Goal: Information Seeking & Learning: Check status

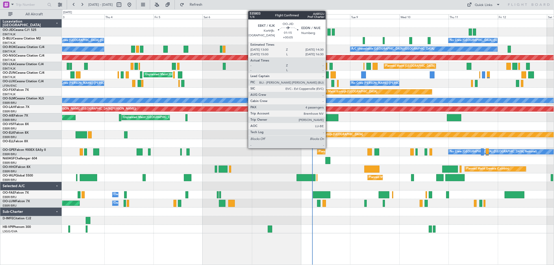
click at [328, 31] on div at bounding box center [328, 32] width 3 height 7
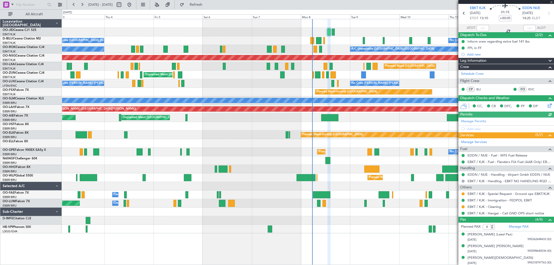
scroll to position [32, 0]
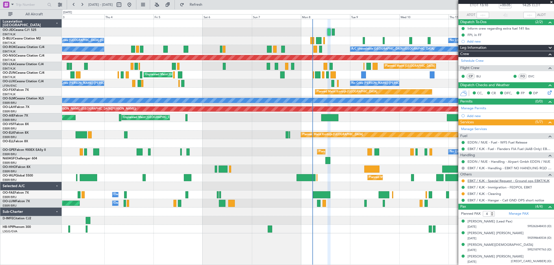
click at [495, 180] on link "EBKT / KJK - Special Request - Ground ops EBKT/KJK" at bounding box center [508, 181] width 82 height 4
click at [551, 2] on span at bounding box center [551, 2] width 5 height 5
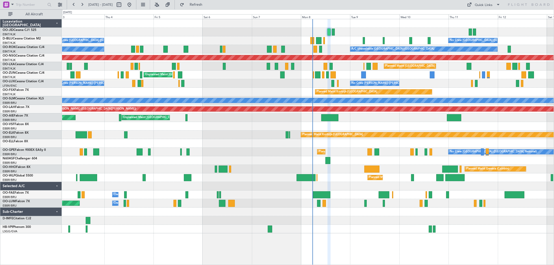
type input "0"
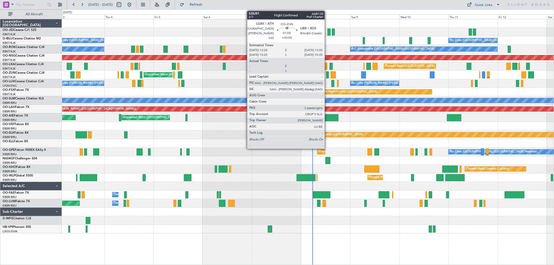
click at [327, 76] on div at bounding box center [327, 74] width 3 height 7
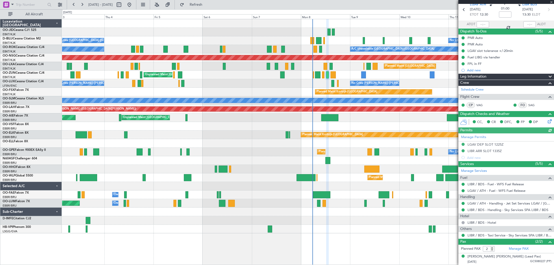
scroll to position [34, 0]
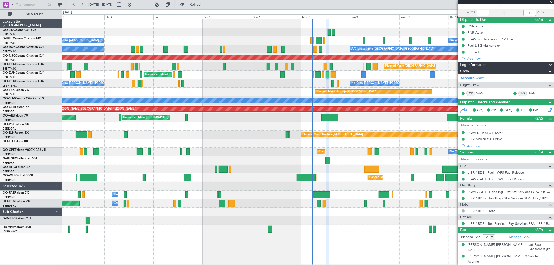
click at [551, 2] on span at bounding box center [551, 2] width 5 height 5
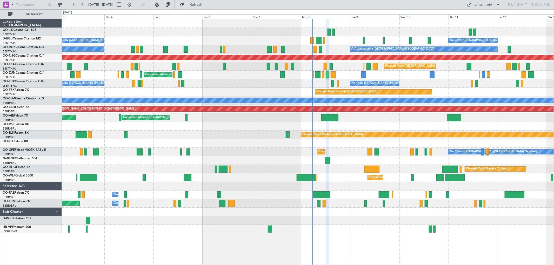
type input "0"
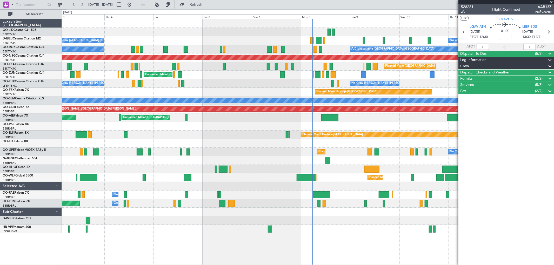
scroll to position [0, 0]
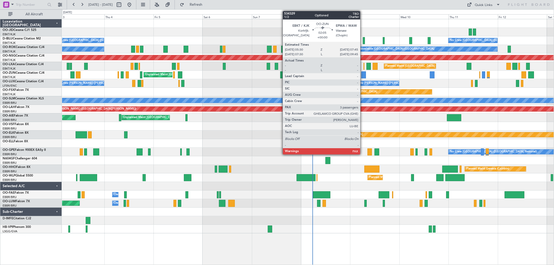
click at [363, 74] on div at bounding box center [363, 74] width 5 height 7
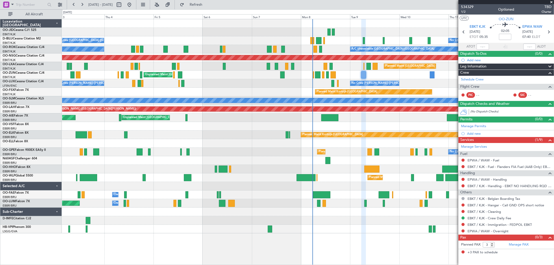
click at [552, 1] on span at bounding box center [551, 2] width 5 height 5
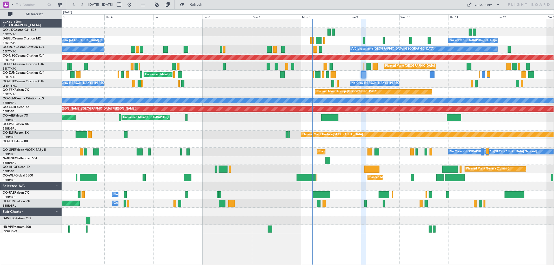
type input "0"
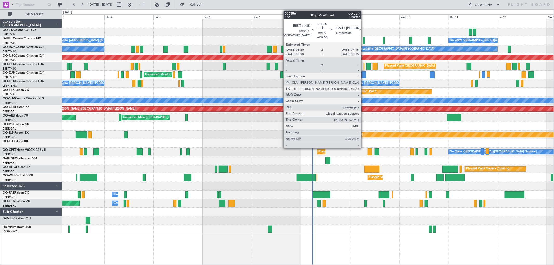
click at [363, 41] on div at bounding box center [364, 40] width 2 height 7
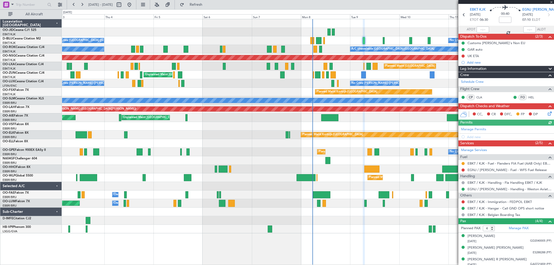
scroll to position [32, 0]
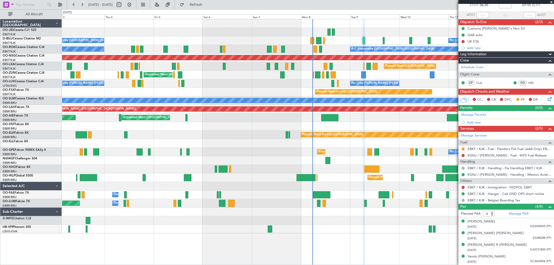
click at [551, 1] on span at bounding box center [551, 2] width 5 height 5
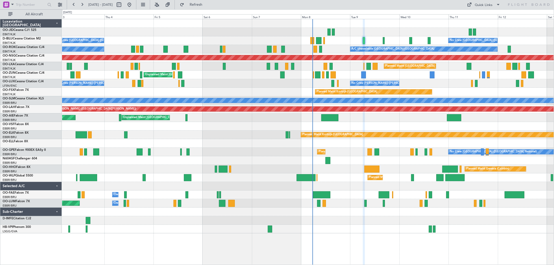
type input "0"
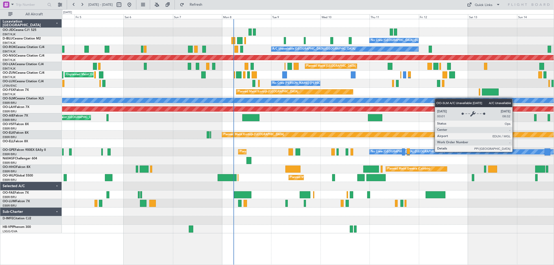
click at [380, 99] on div "No Crew [GEOGRAPHIC_DATA] ([GEOGRAPHIC_DATA] National) No Crew [GEOGRAPHIC_DATA…" at bounding box center [307, 126] width 491 height 214
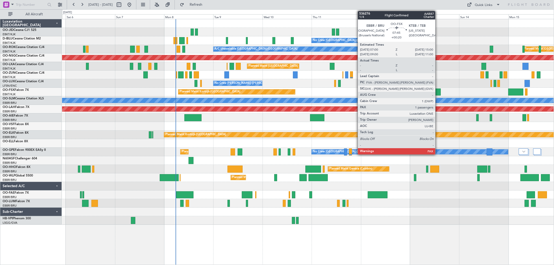
click at [438, 90] on div at bounding box center [432, 92] width 17 height 7
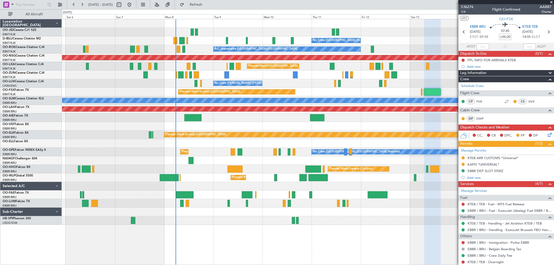
click at [552, 1] on span at bounding box center [551, 2] width 5 height 5
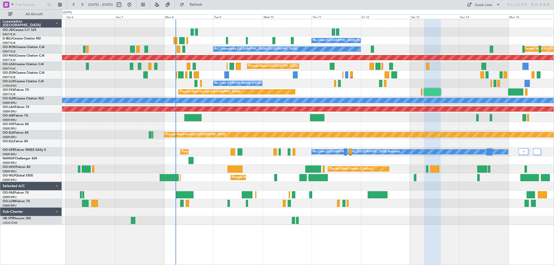
type input "0"
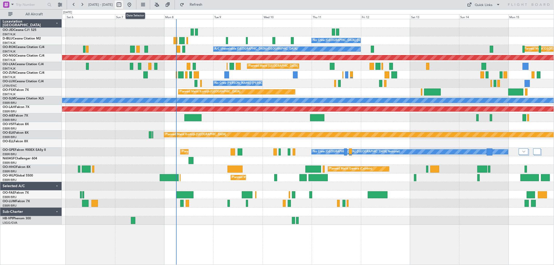
click at [123, 5] on button at bounding box center [119, 5] width 8 height 8
select select "9"
select select "2025"
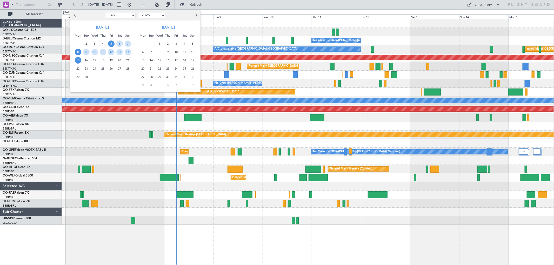
click at [78, 52] on span "8" at bounding box center [78, 52] width 6 height 6
click at [79, 68] on span "22" at bounding box center [78, 68] width 6 height 6
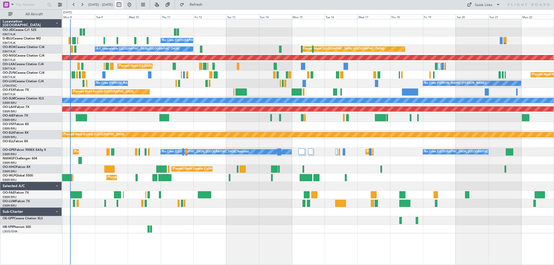
click at [123, 5] on button at bounding box center [119, 5] width 8 height 8
select select "9"
select select "2025"
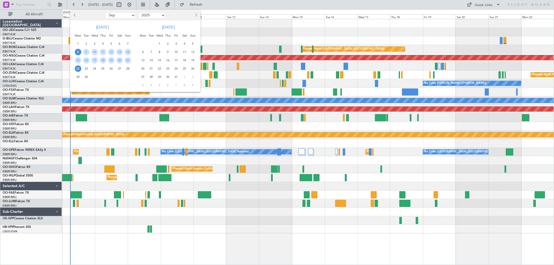
click at [79, 68] on span "22" at bounding box center [78, 68] width 6 height 6
click at [145, 52] on span "6" at bounding box center [143, 52] width 6 height 6
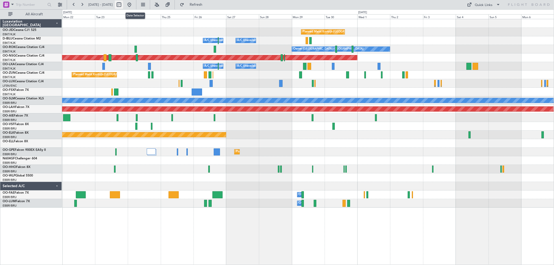
click at [123, 4] on button at bounding box center [119, 5] width 8 height 8
select select "9"
select select "2025"
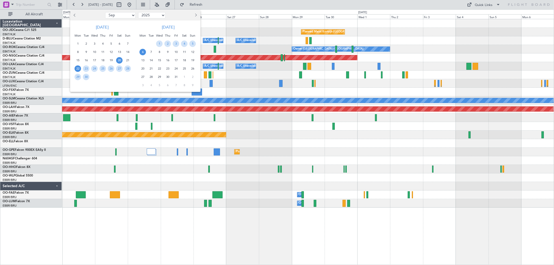
click at [118, 61] on span "20" at bounding box center [119, 60] width 6 height 6
click at [182, 45] on span "4" at bounding box center [184, 43] width 6 height 6
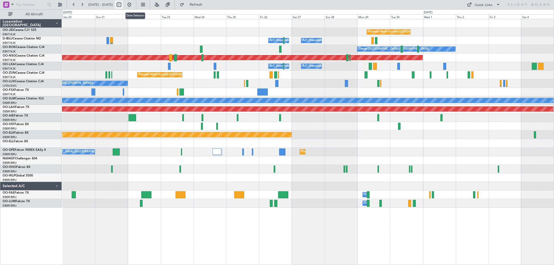
click at [123, 3] on button at bounding box center [119, 5] width 8 height 8
select select "9"
select select "2025"
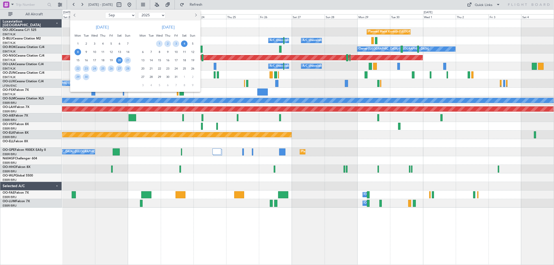
click at [80, 51] on span "8" at bounding box center [78, 52] width 6 height 6
click at [102, 52] on span "11" at bounding box center [102, 52] width 6 height 6
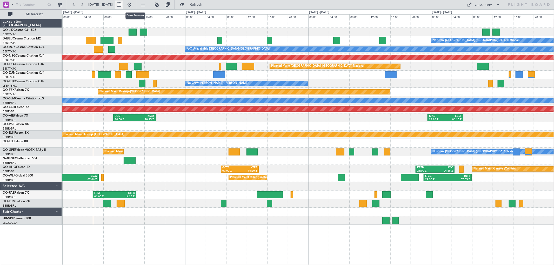
click at [123, 5] on button at bounding box center [119, 5] width 8 height 8
select select "9"
select select "2025"
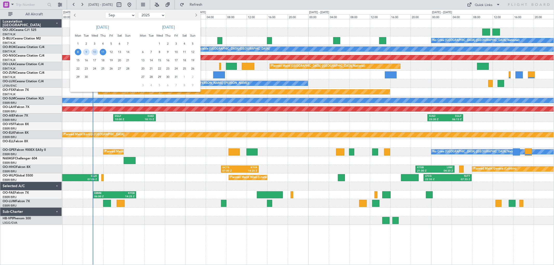
click at [76, 51] on span "8" at bounding box center [78, 52] width 6 height 6
click at [126, 52] on span "14" at bounding box center [128, 52] width 6 height 6
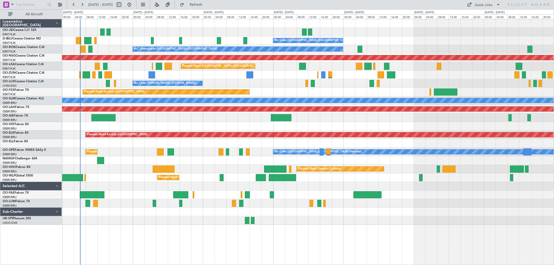
click at [331, 77] on div "No Crew [GEOGRAPHIC_DATA] ([GEOGRAPHIC_DATA] National) A/C Unavailable [GEOGRAP…" at bounding box center [307, 122] width 491 height 206
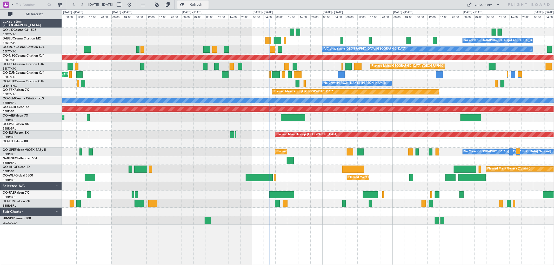
click at [207, 4] on span "Refresh" at bounding box center [196, 5] width 22 height 4
